Goal: Task Accomplishment & Management: Use online tool/utility

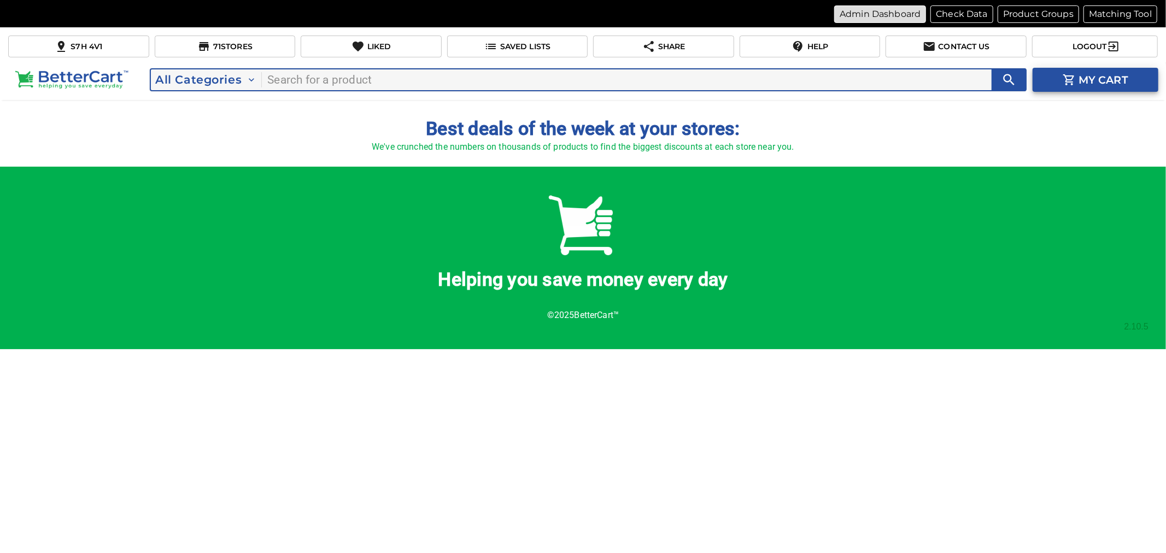
click at [873, 13] on p "Admin Dashboard" at bounding box center [879, 14] width 81 height 13
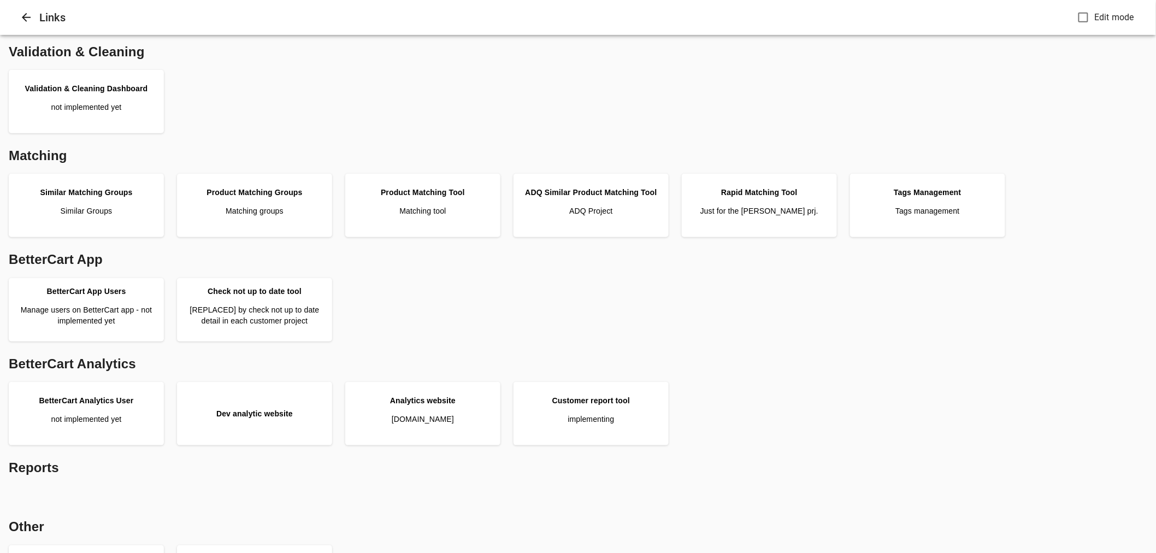
scroll to position [243, 0]
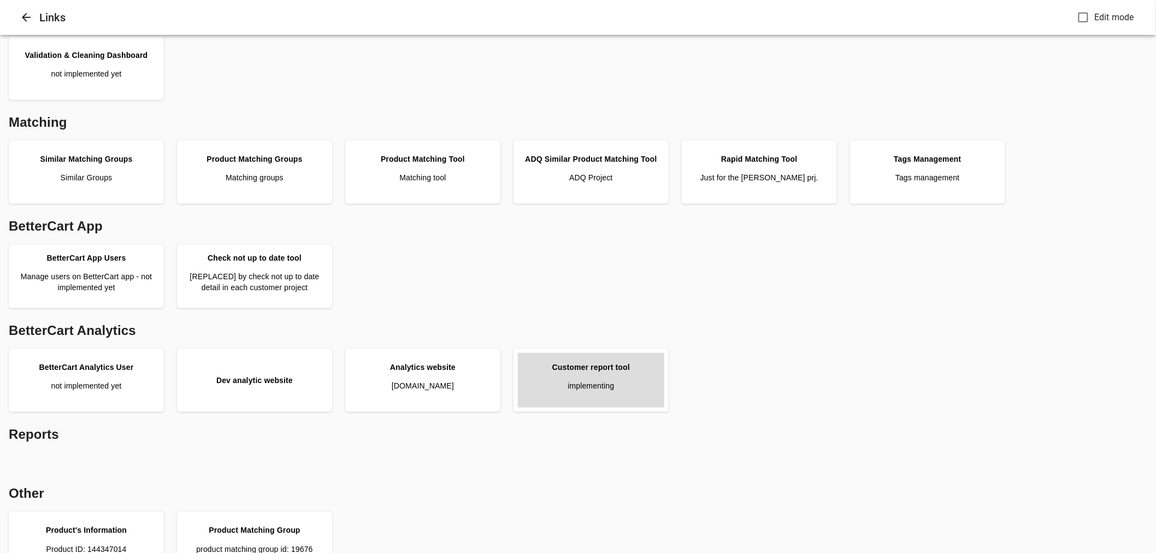
click at [588, 368] on div "Customer report tool" at bounding box center [592, 367] width 78 height 11
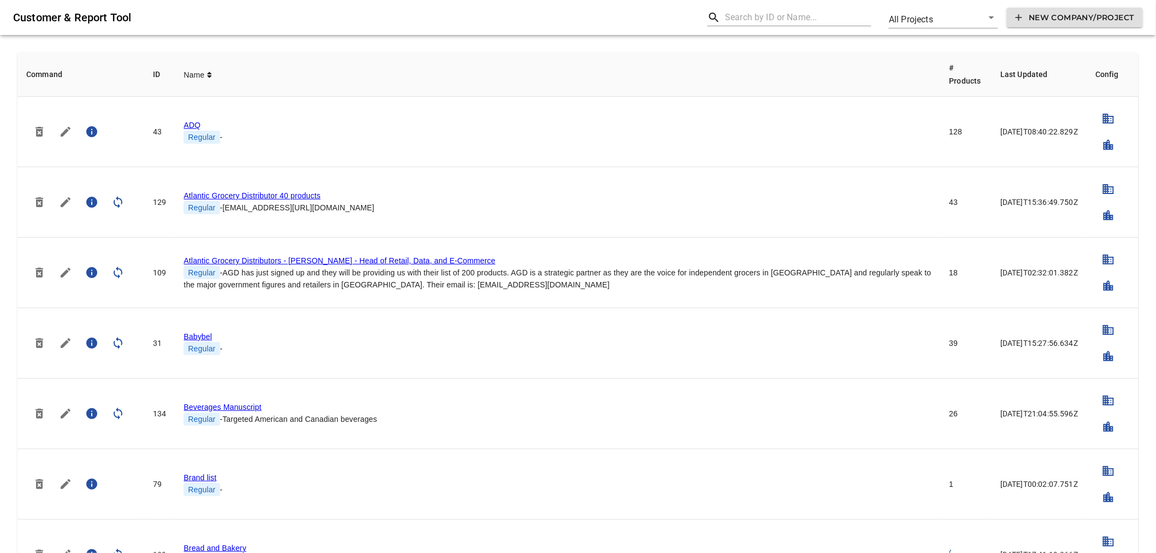
click at [739, 14] on input "text" at bounding box center [798, 17] width 146 height 17
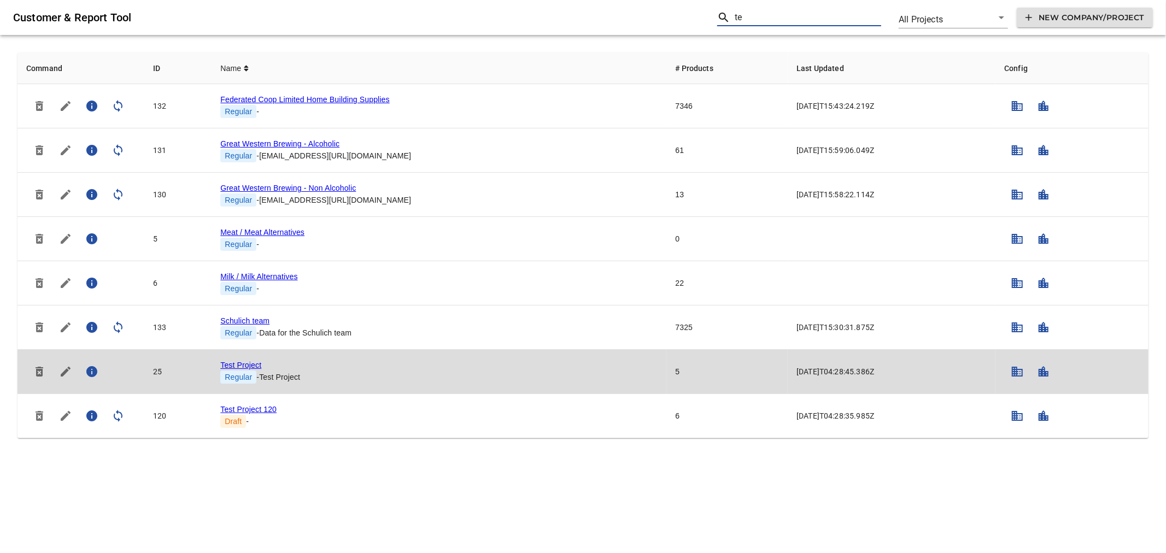
type input "te"
click at [244, 366] on link "Test Project" at bounding box center [240, 365] width 41 height 9
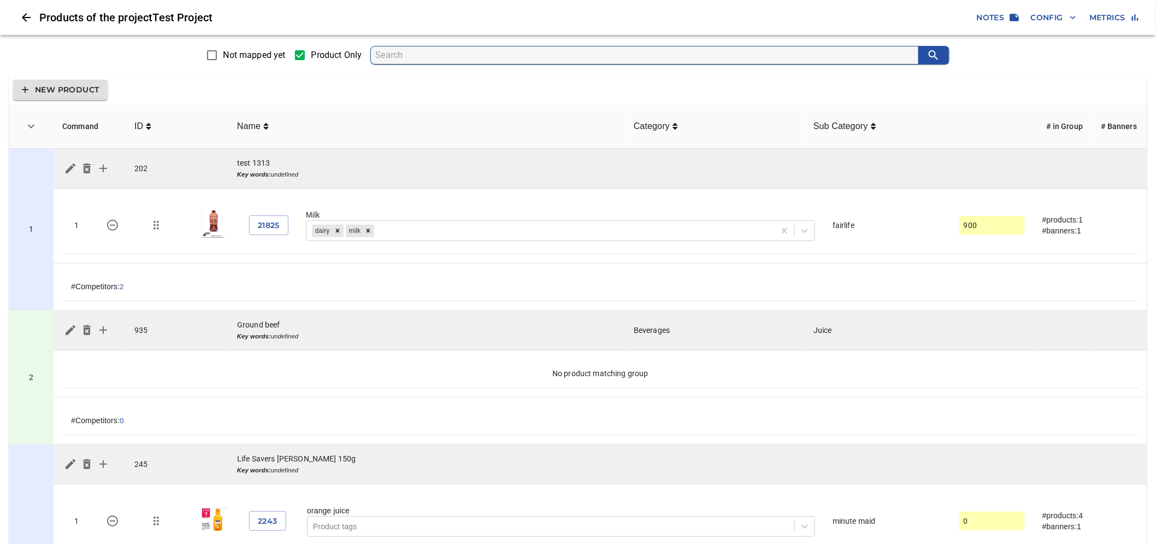
click at [107, 168] on icon "simple table" at bounding box center [103, 168] width 13 height 13
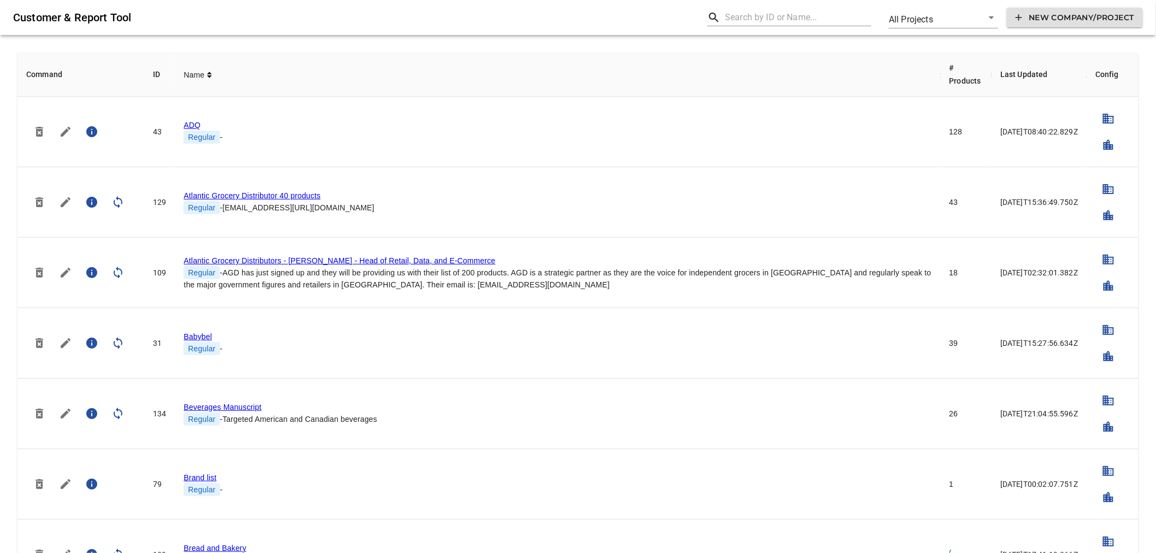
click at [739, 15] on input "text" at bounding box center [798, 17] width 146 height 17
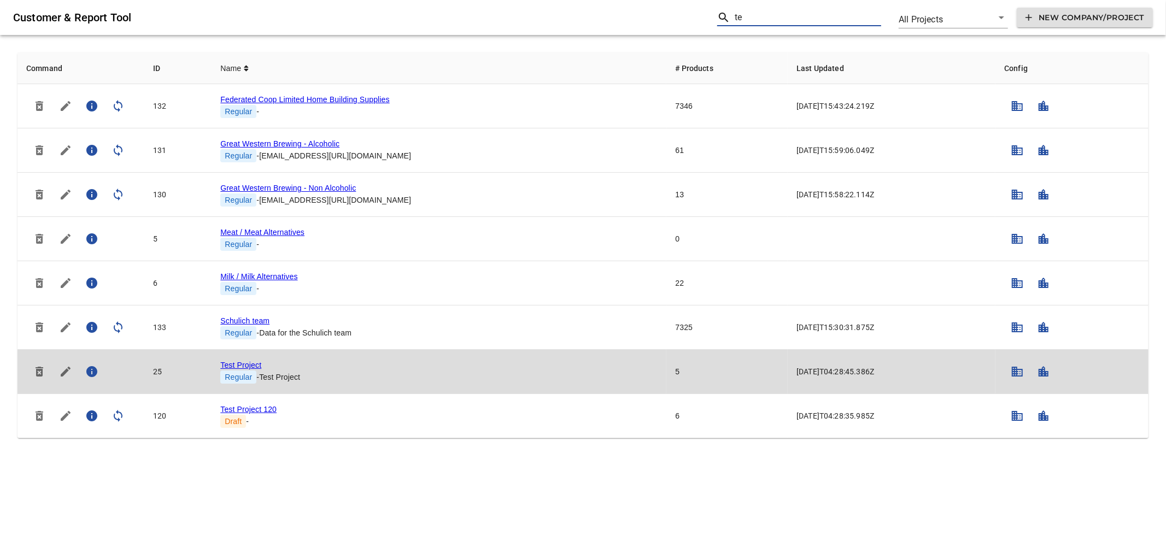
type input "te"
click at [242, 365] on link "Test Project" at bounding box center [240, 365] width 41 height 9
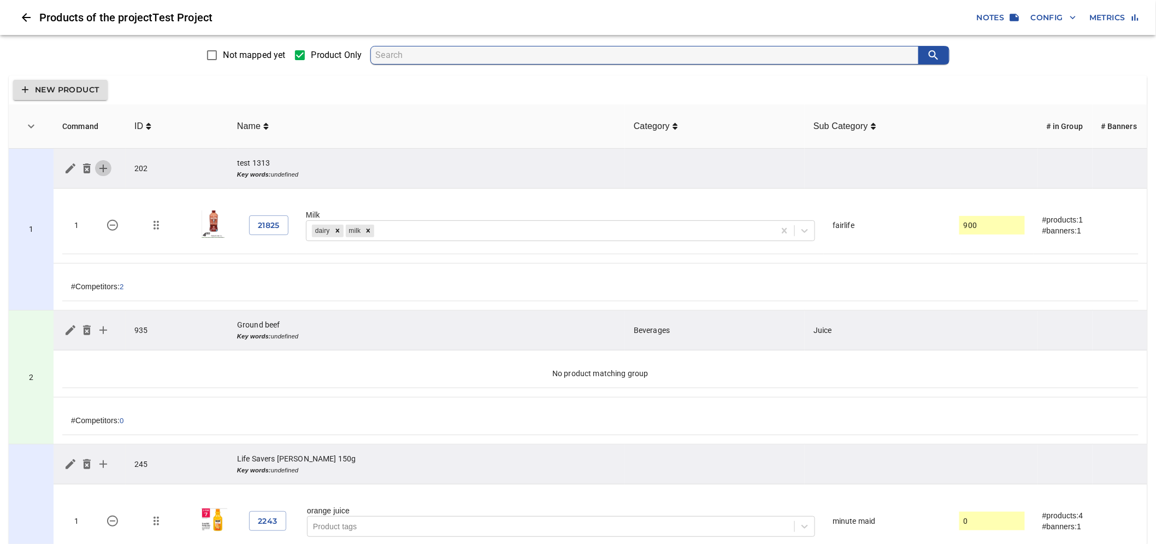
click at [104, 168] on icon "simple table" at bounding box center [103, 169] width 8 height 8
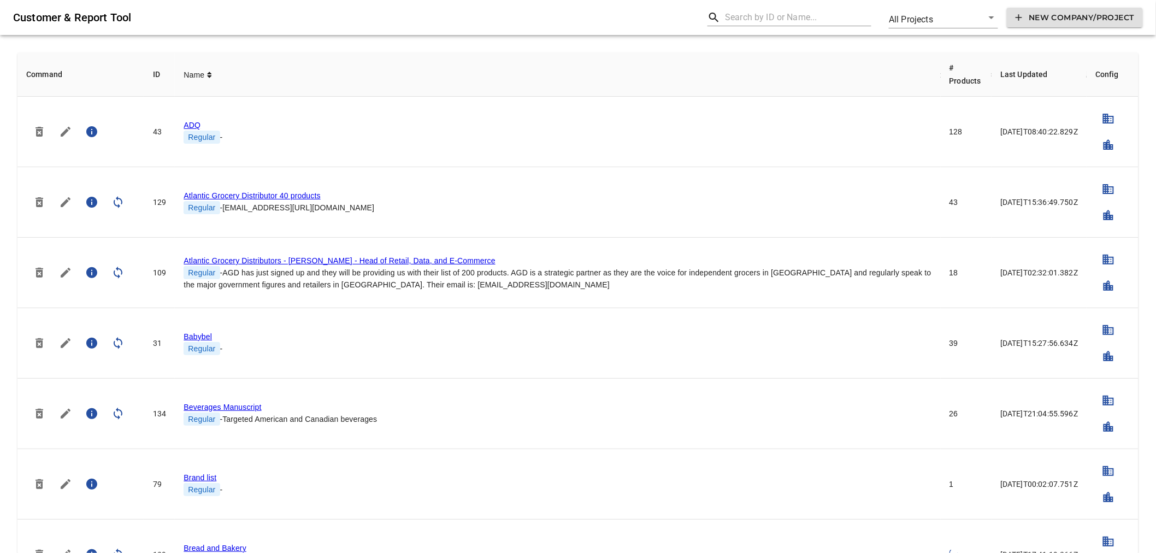
click at [753, 24] on input "text" at bounding box center [798, 17] width 146 height 17
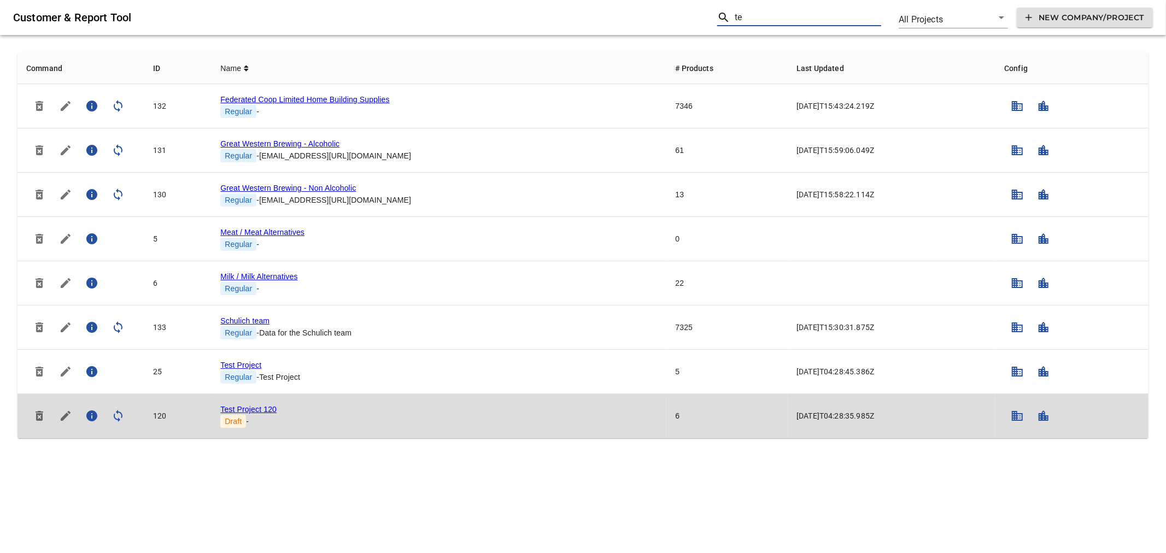
type input "te"
click at [254, 411] on link "Test Project 120" at bounding box center [248, 409] width 56 height 9
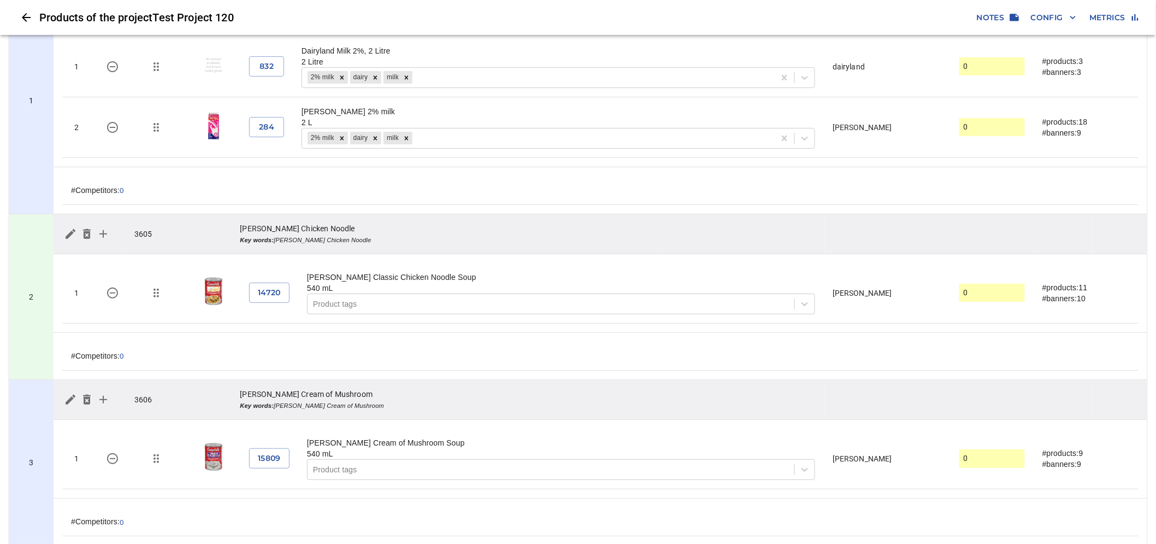
scroll to position [182, 0]
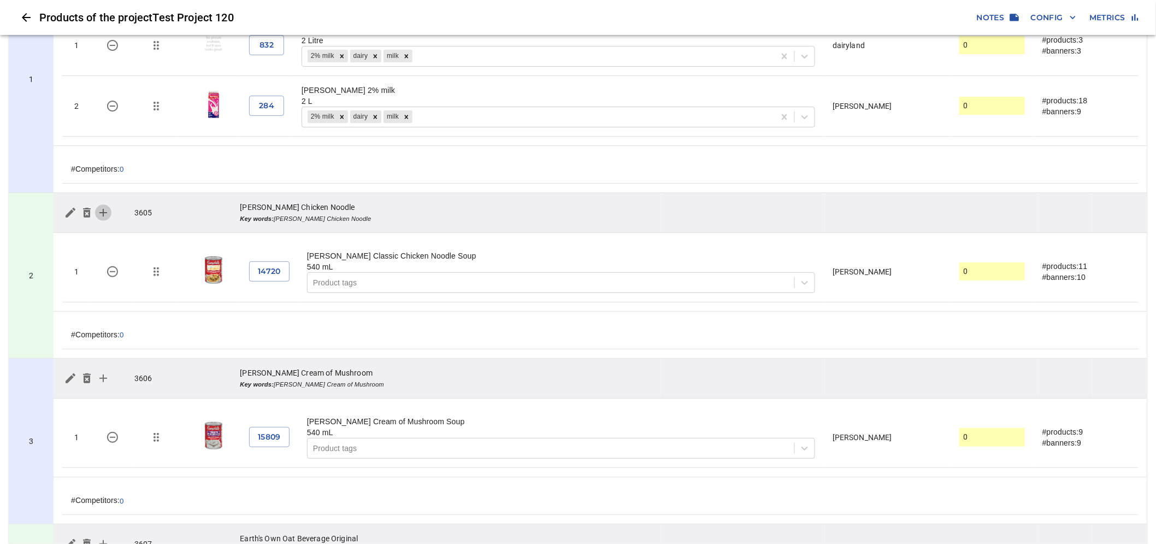
click at [101, 210] on icon "simple table" at bounding box center [103, 212] width 13 height 13
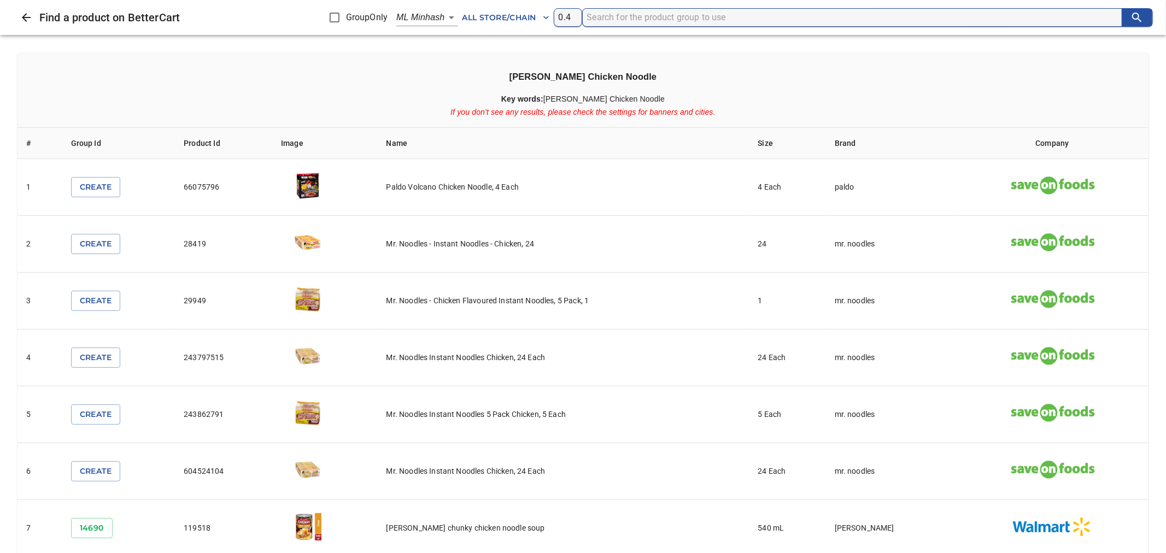
click at [22, 18] on icon "Close" at bounding box center [26, 17] width 13 height 13
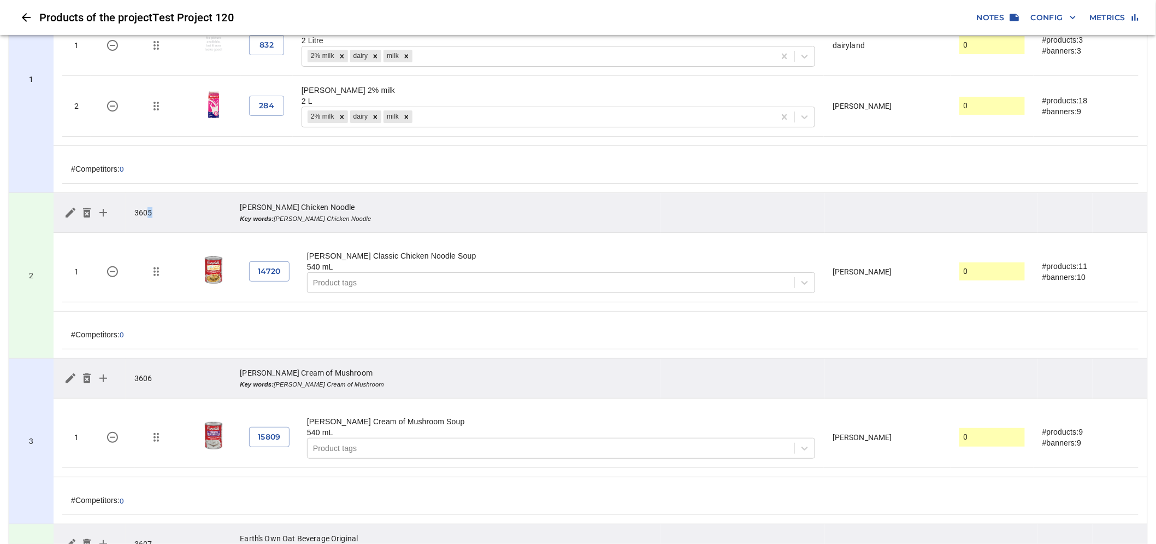
click at [145, 212] on td "3605" at bounding box center [178, 213] width 105 height 40
click at [155, 210] on td "3605" at bounding box center [178, 213] width 105 height 40
drag, startPoint x: 135, startPoint y: 209, endPoint x: 155, endPoint y: 212, distance: 20.5
click at [155, 212] on td "3605" at bounding box center [178, 213] width 105 height 40
copy td "3605"
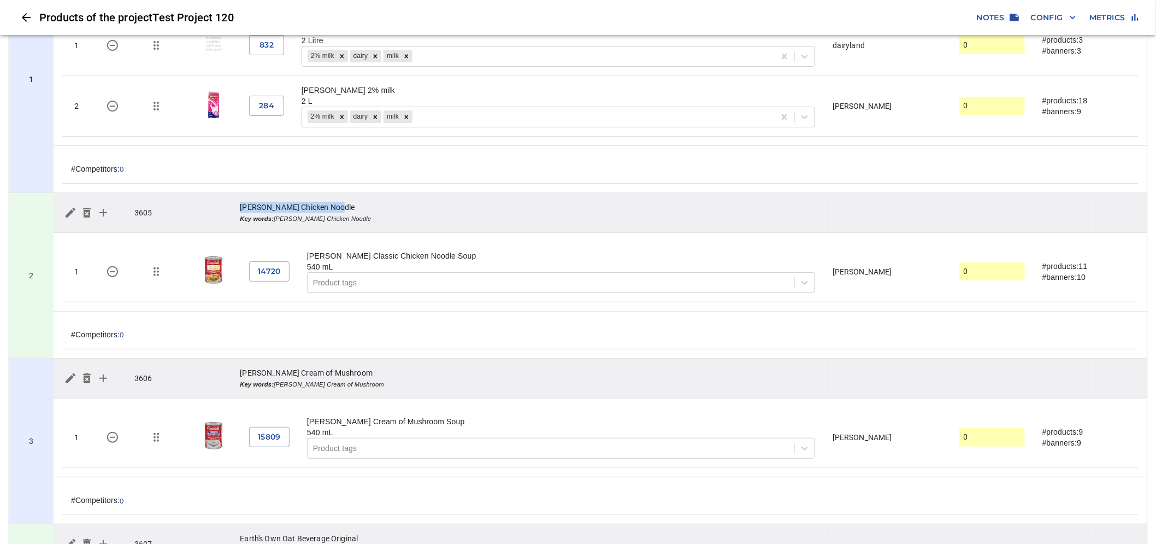
drag, startPoint x: 242, startPoint y: 206, endPoint x: 397, endPoint y: 206, distance: 155.2
click at [397, 206] on td "[PERSON_NAME] Chicken Noodle Key words: [PERSON_NAME] Chicken Noodle" at bounding box center [446, 213] width 430 height 40
copy td "[PERSON_NAME] Chicken Noodle"
